Goal: Information Seeking & Learning: Learn about a topic

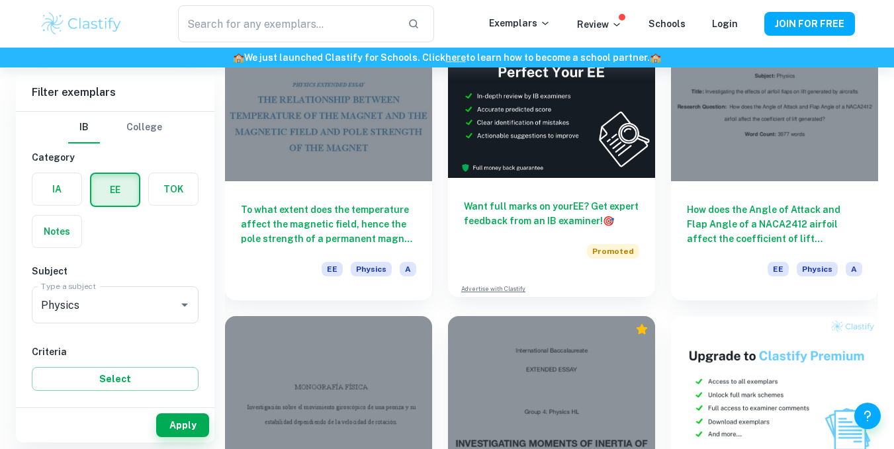
scroll to position [3305, 0]
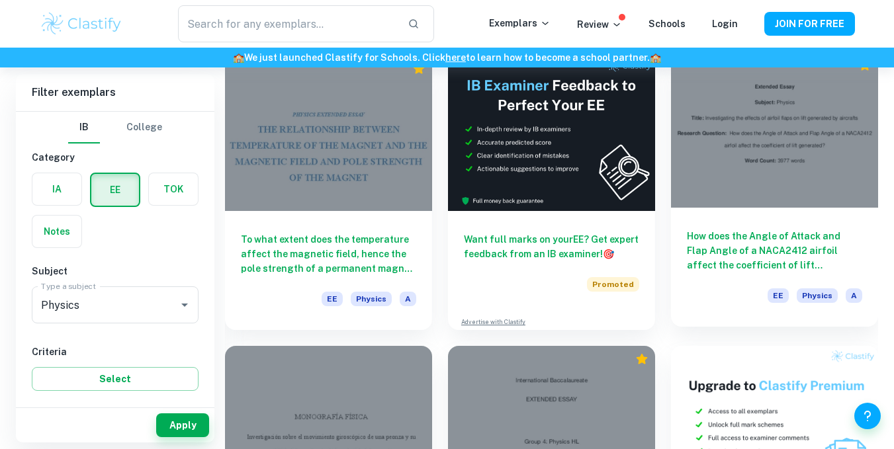
click at [693, 235] on h6 "How does the Angle of Attack and Flap Angle of a NACA2412 airfoil affect the co…" at bounding box center [774, 251] width 175 height 44
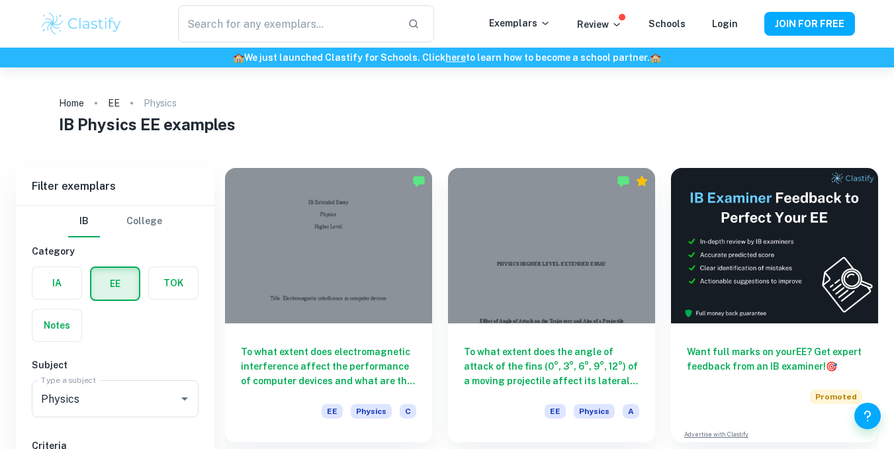
scroll to position [3305, 0]
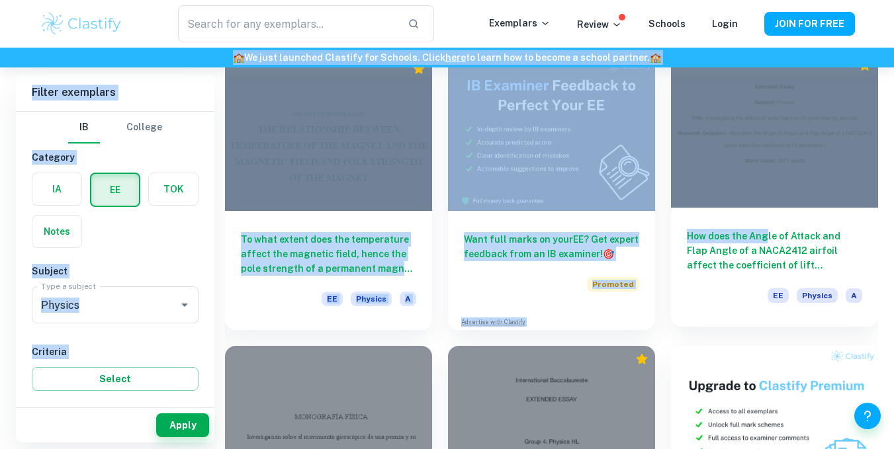
drag, startPoint x: 767, startPoint y: 161, endPoint x: 763, endPoint y: 210, distance: 49.1
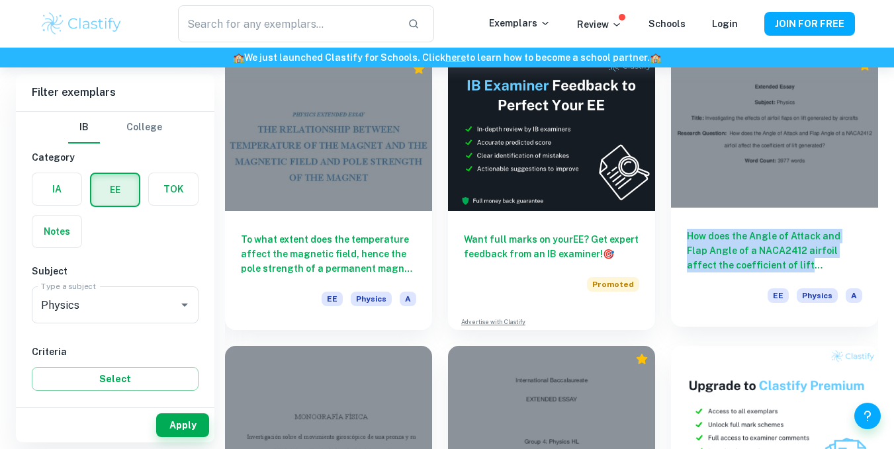
drag, startPoint x: 663, startPoint y: 239, endPoint x: 812, endPoint y: 265, distance: 151.7
click at [812, 265] on div "How does the Angle of Attack and Flap Angle of a NACA2412 airfoil affect the co…" at bounding box center [766, 185] width 223 height 290
copy h6 "How does the Angle of Attack and Flap Angle of a NACA2412 airfoil affect the co…"
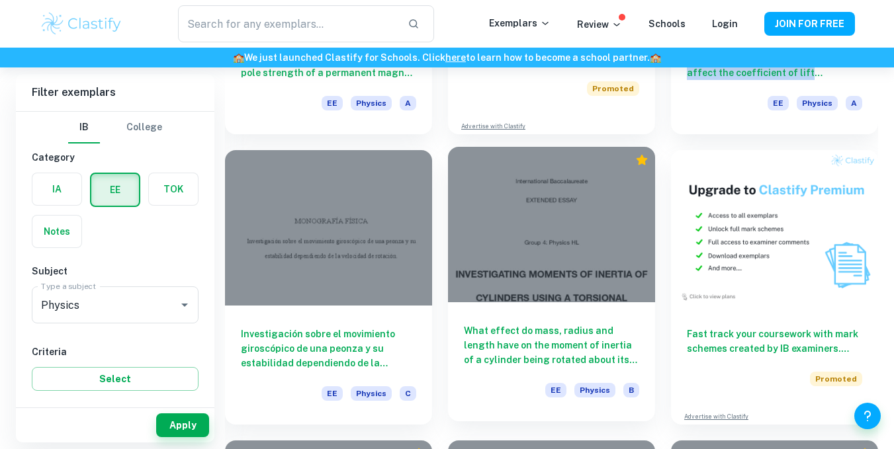
scroll to position [3552, 0]
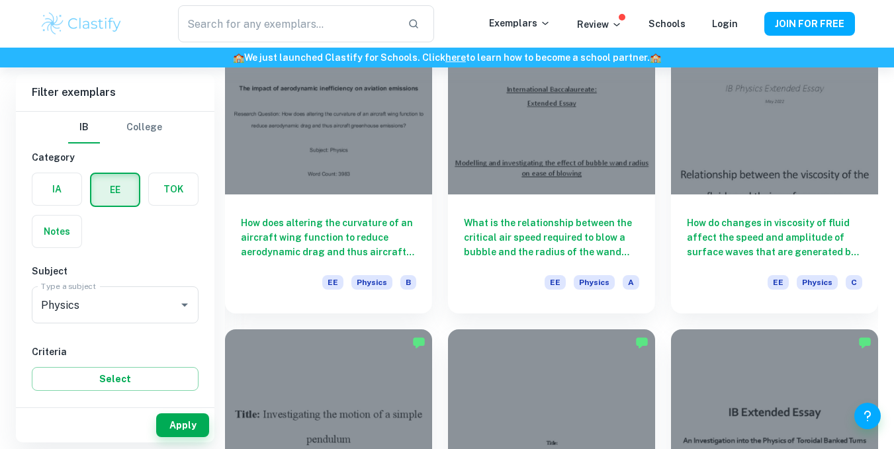
checkbox input "true"
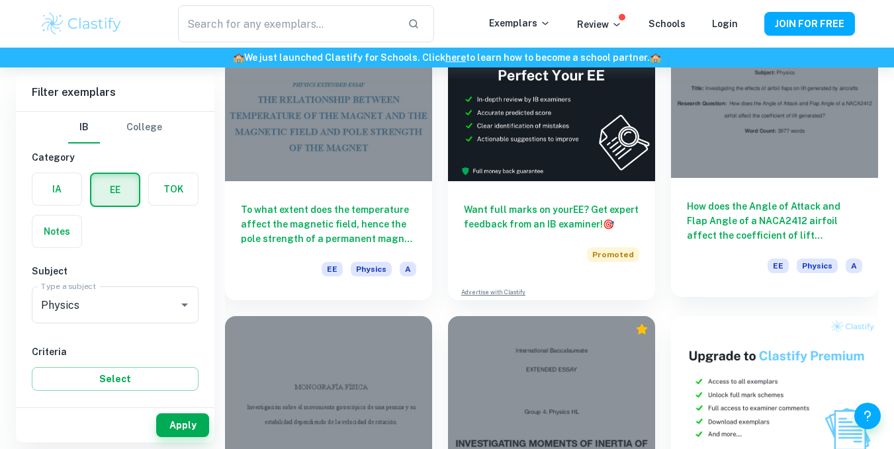
scroll to position [3231, 0]
